Goal: Task Accomplishment & Management: Complete application form

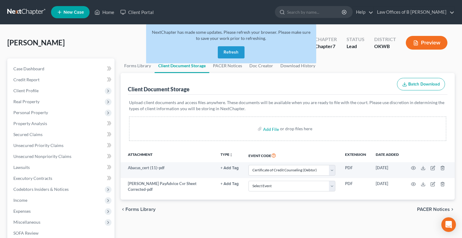
select select "0"
click at [229, 50] on button "Refresh" at bounding box center [231, 52] width 27 height 12
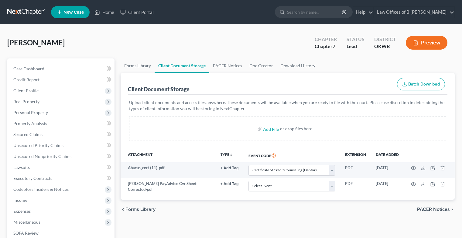
select select "0"
click at [310, 9] on input "search" at bounding box center [315, 11] width 56 height 11
type input "[PERSON_NAME]"
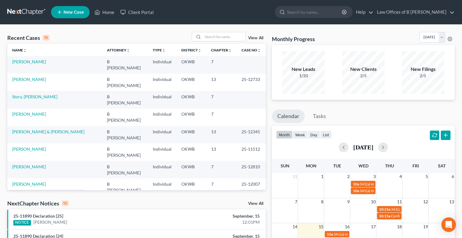
scroll to position [42, 0]
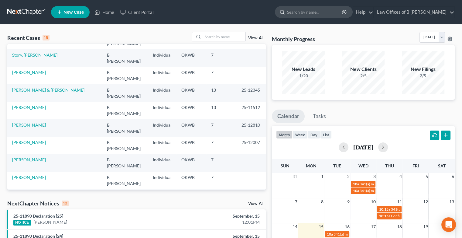
click at [320, 11] on input "search" at bounding box center [315, 11] width 56 height 11
type input "[PERSON_NAME]"
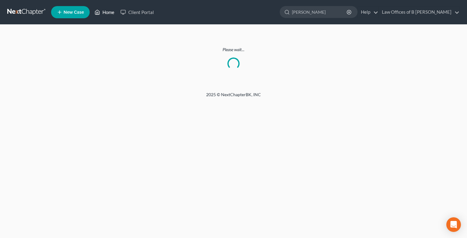
click at [107, 10] on link "Home" at bounding box center [104, 12] width 26 height 11
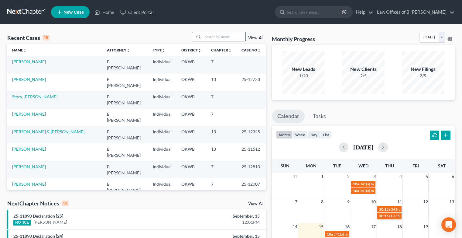
click at [235, 36] on input "search" at bounding box center [224, 36] width 43 height 9
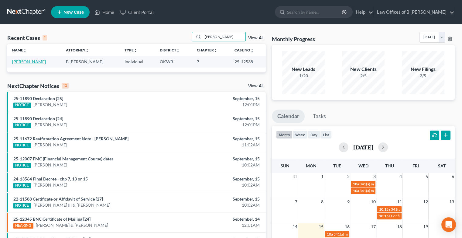
type input "[PERSON_NAME]"
click at [20, 62] on link "[PERSON_NAME]" at bounding box center [29, 61] width 34 height 5
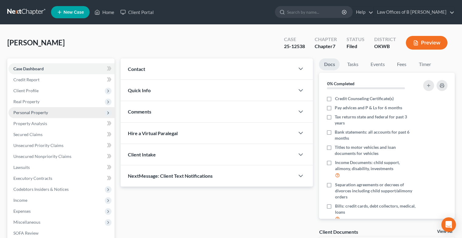
click at [30, 114] on span "Personal Property" at bounding box center [30, 112] width 35 height 5
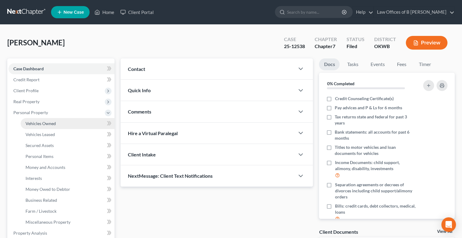
click at [39, 122] on span "Vehicles Owned" at bounding box center [41, 123] width 30 height 5
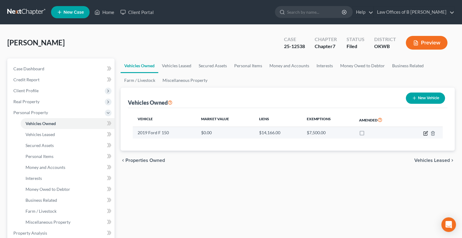
click at [424, 132] on icon "button" at bounding box center [425, 133] width 5 height 5
select select "0"
select select "7"
select select "1"
select select "0"
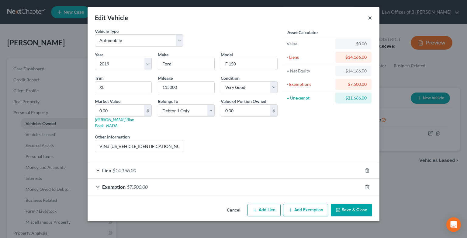
click at [370, 18] on button "×" at bounding box center [370, 17] width 4 height 7
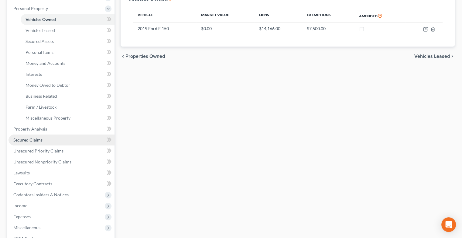
scroll to position [104, 0]
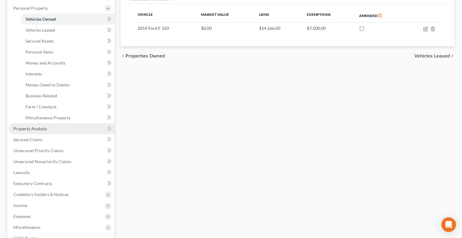
click at [29, 128] on span "Property Analysis" at bounding box center [30, 128] width 34 height 5
